Goal: Task Accomplishment & Management: Use online tool/utility

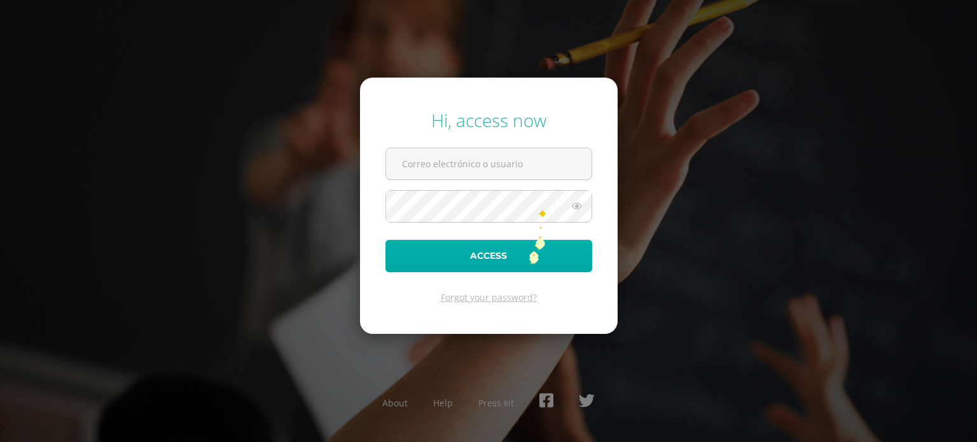
type input "[EMAIL_ADDRESS][DOMAIN_NAME]"
click at [528, 256] on button "Access" at bounding box center [489, 256] width 207 height 32
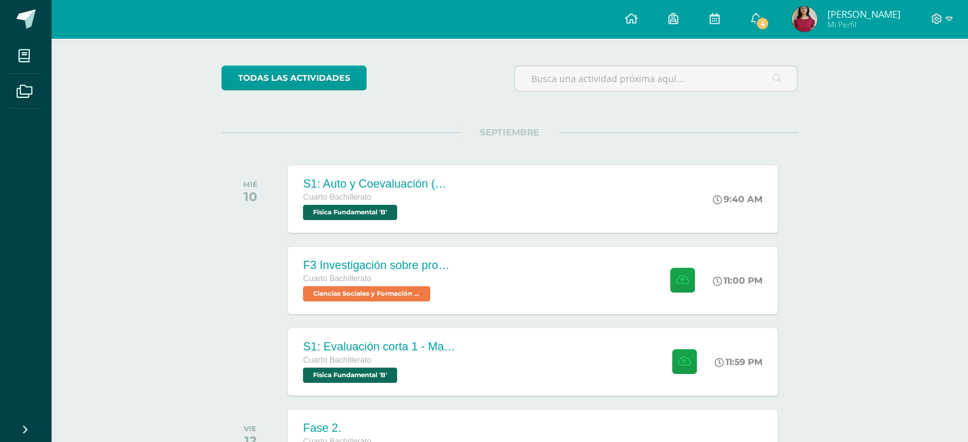
scroll to position [87, 0]
click at [331, 209] on span "Física Fundamental 'B'" at bounding box center [348, 211] width 95 height 15
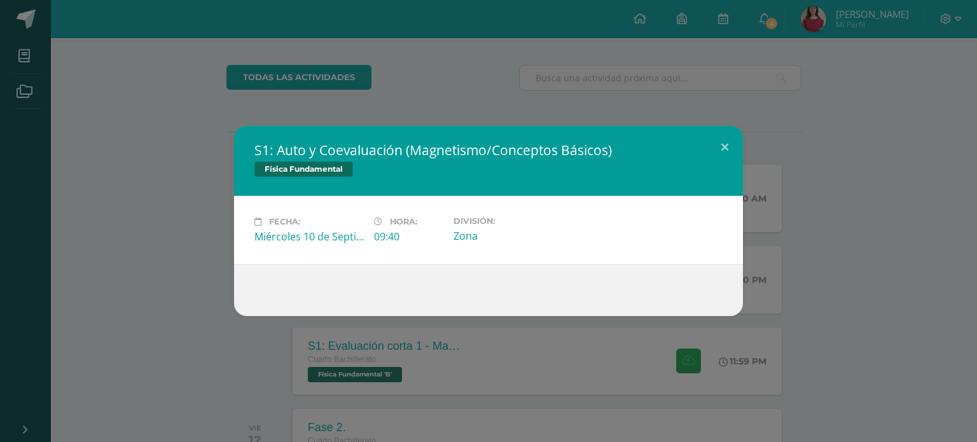
click at [814, 158] on div "S1: Auto y Coevaluación (Magnetismo/Conceptos Básicos) Física Fundamental Fecha…" at bounding box center [488, 221] width 967 height 190
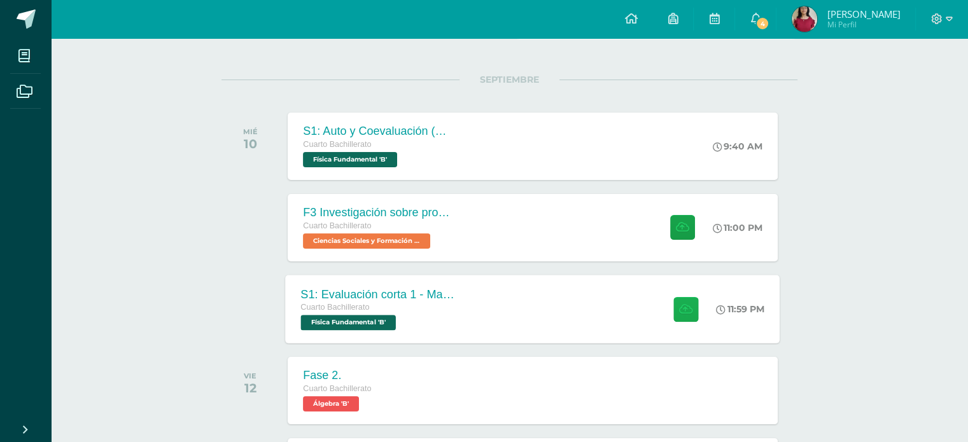
scroll to position [137, 0]
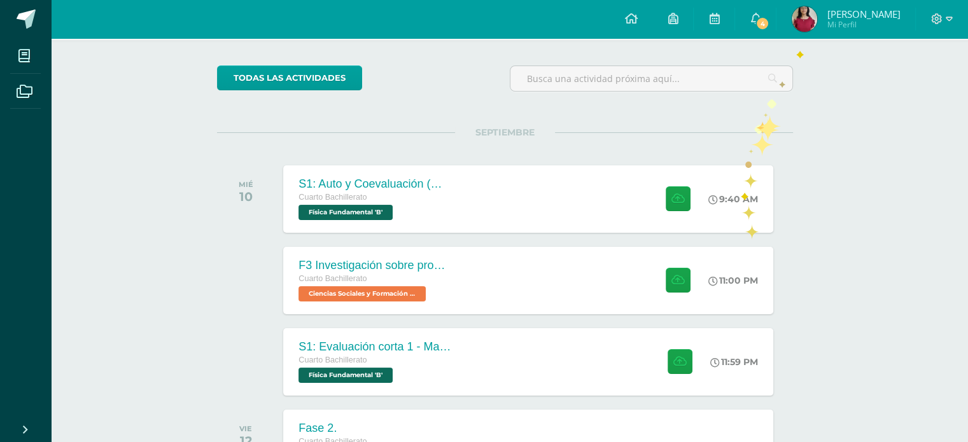
scroll to position [87, 4]
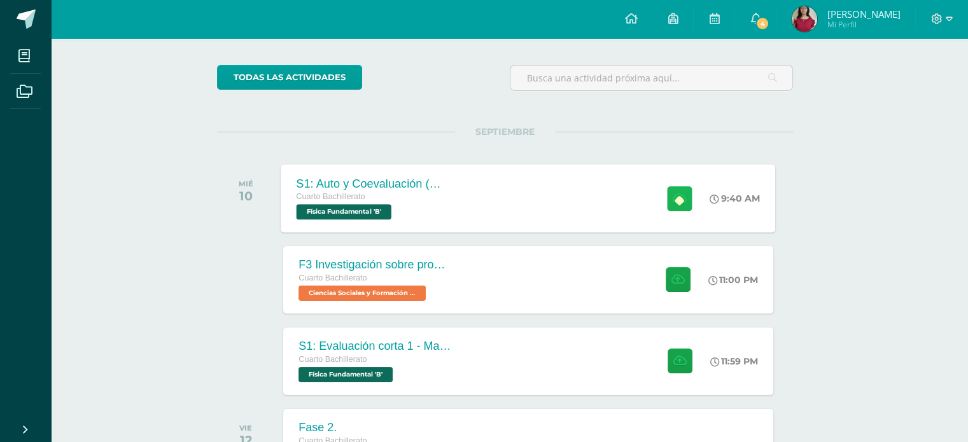
click at [674, 196] on icon at bounding box center [678, 198] width 13 height 11
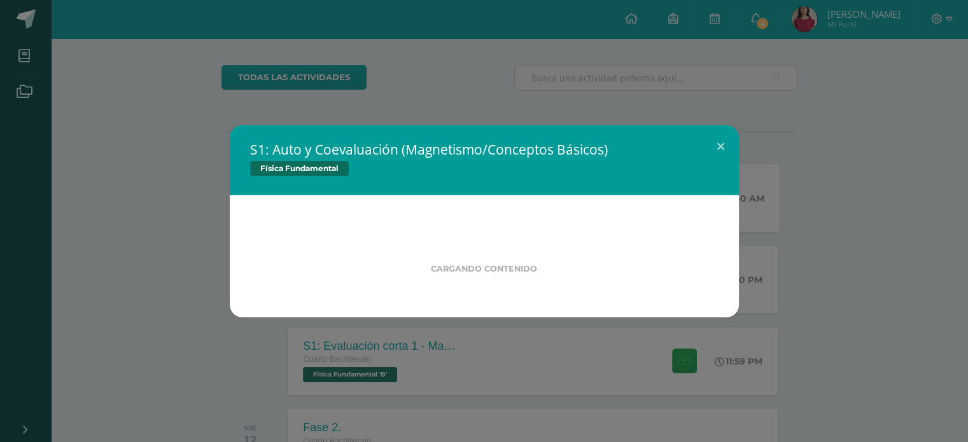
scroll to position [87, 0]
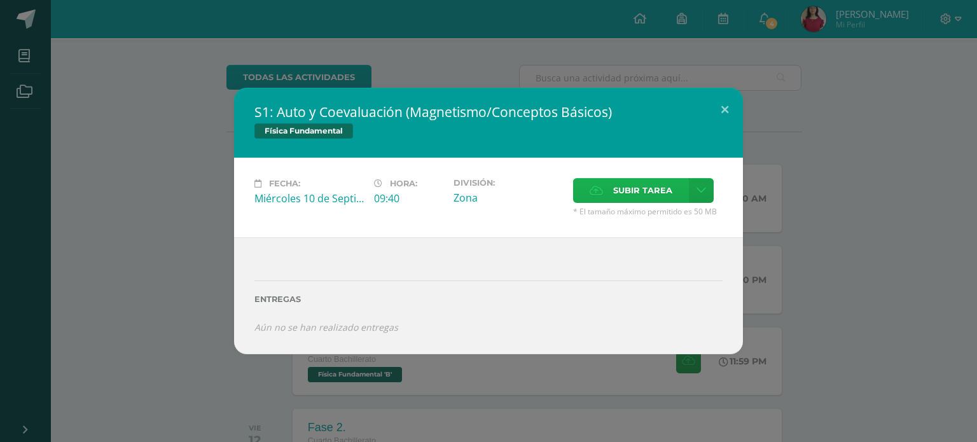
click at [632, 191] on span "Subir tarea" at bounding box center [642, 191] width 59 height 24
click at [0, 0] on input "Subir tarea" at bounding box center [0, 0] width 0 height 0
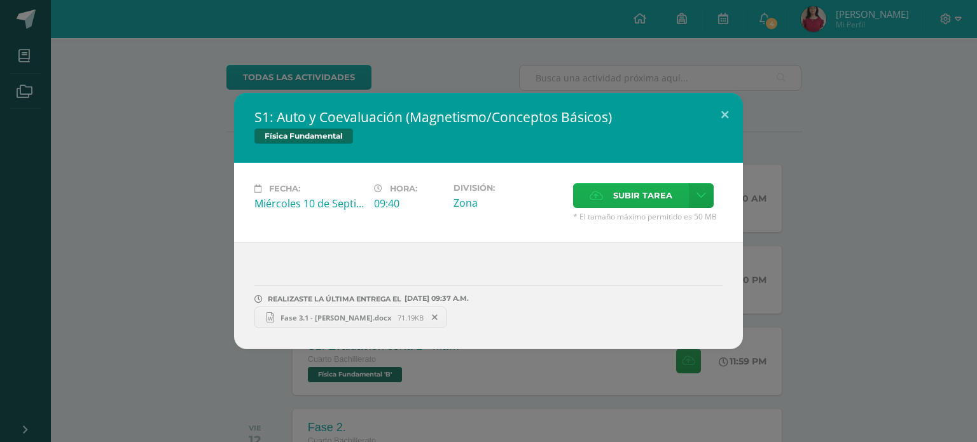
click at [872, 204] on div "S1: Auto y Coevaluación (Magnetismo/Conceptos Básicos) Física Fundamental Fecha…" at bounding box center [488, 221] width 967 height 256
